Goal: Transaction & Acquisition: Purchase product/service

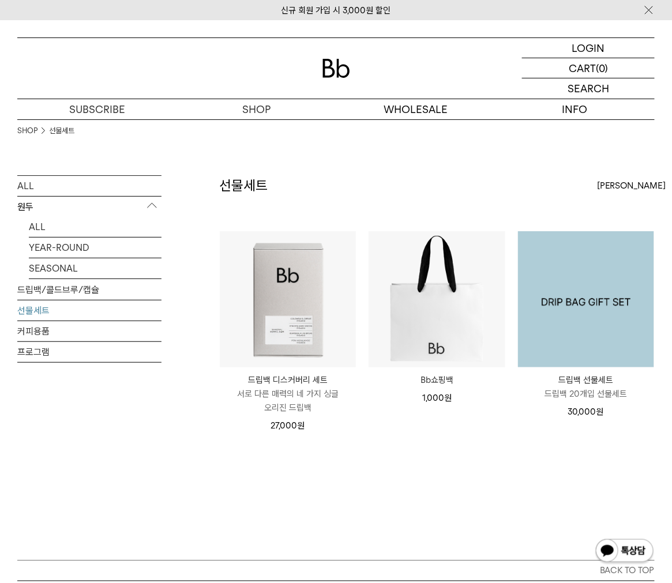
click at [595, 313] on img at bounding box center [586, 299] width 136 height 136
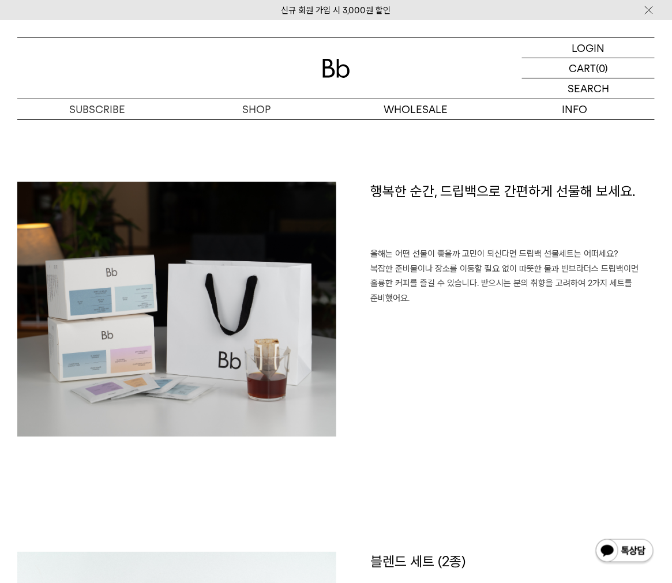
scroll to position [705, 0]
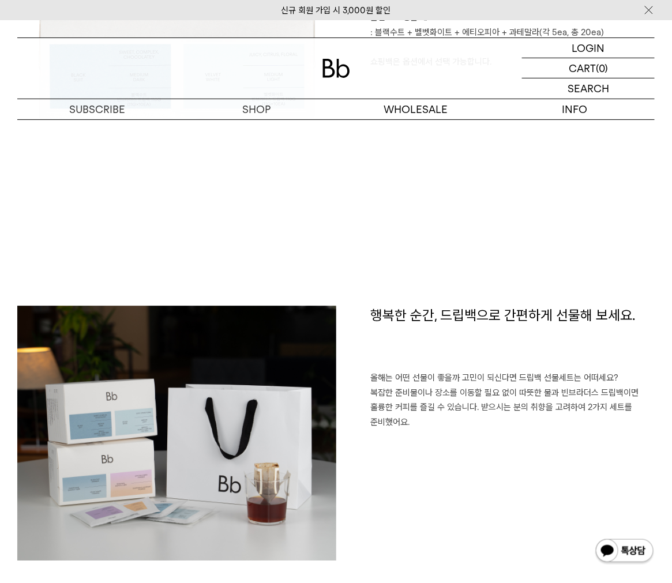
click at [387, 309] on h1 "행복한 순간, 드립백으로 간편하게 선물해 보세요." at bounding box center [513, 339] width 285 height 66
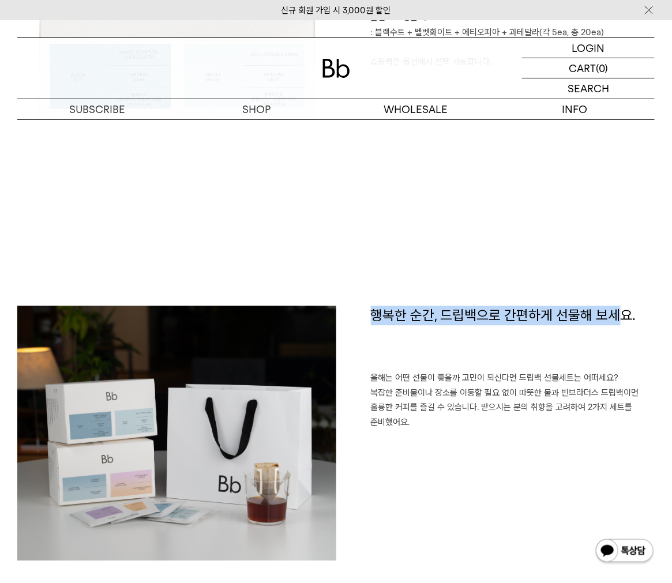
drag, startPoint x: 374, startPoint y: 316, endPoint x: 623, endPoint y: 310, distance: 249.4
click at [623, 310] on h1 "행복한 순간, 드립백으로 간편하게 선물해 보세요." at bounding box center [513, 339] width 285 height 66
click at [622, 324] on h1 "행복한 순간, 드립백으로 간편하게 선물해 보세요." at bounding box center [513, 339] width 285 height 66
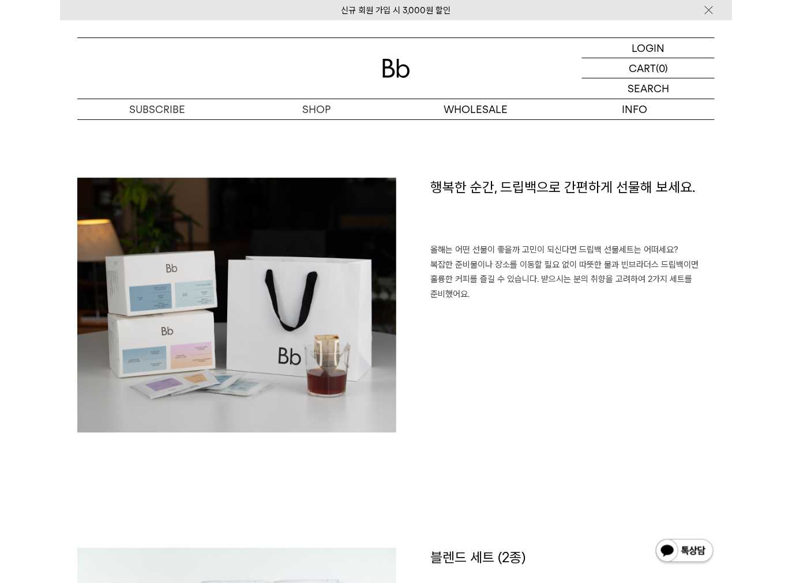
scroll to position [893, 0]
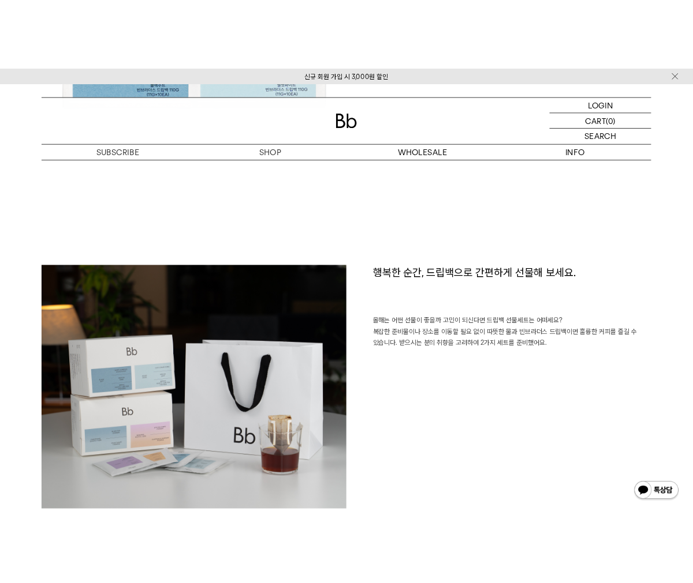
scroll to position [844, 0]
